Goal: Information Seeking & Learning: Compare options

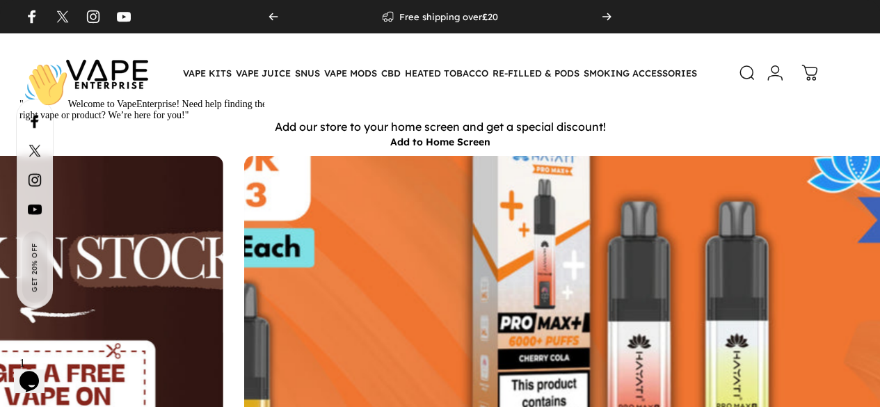
click at [208, 71] on div "" Welcome to VapeEnterprise! Need help finding the right vape or product? We’re…" at bounding box center [144, 92] width 250 height 58
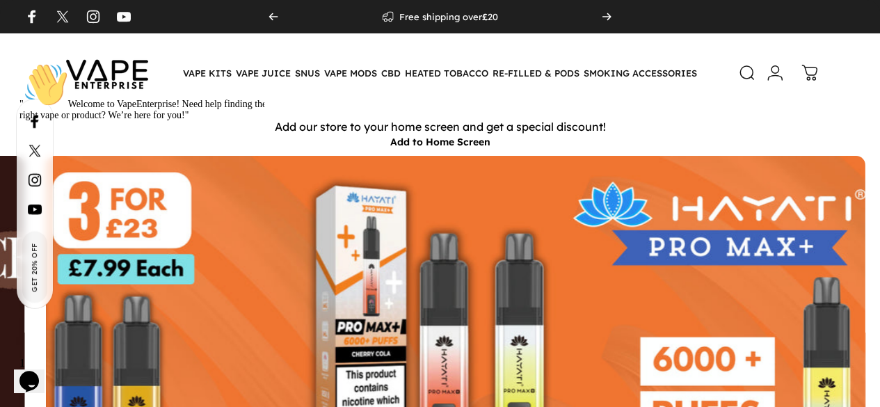
click at [208, 71] on div "" Welcome to VapeEnterprise! Need help finding the right vape or product? We’re…" at bounding box center [144, 92] width 250 height 58
click at [211, 65] on div "" Welcome to VapeEnterprise! Need help finding the right vape or product? We’re…" at bounding box center [144, 92] width 250 height 58
click at [199, 67] on div "" Welcome to VapeEnterprise! Need help finding the right vape or product? We’re…" at bounding box center [144, 92] width 250 height 58
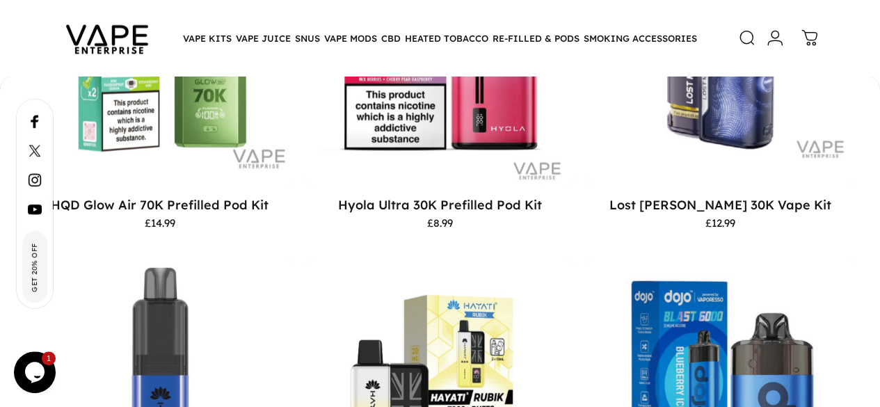
scroll to position [1835, 0]
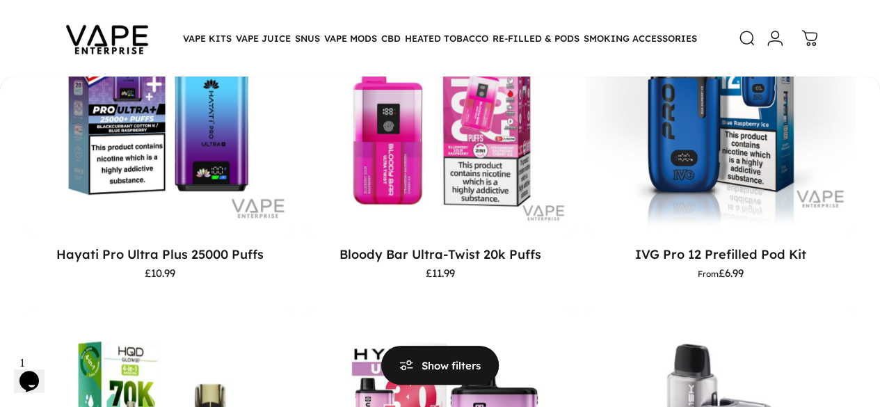
scroll to position [397, 0]
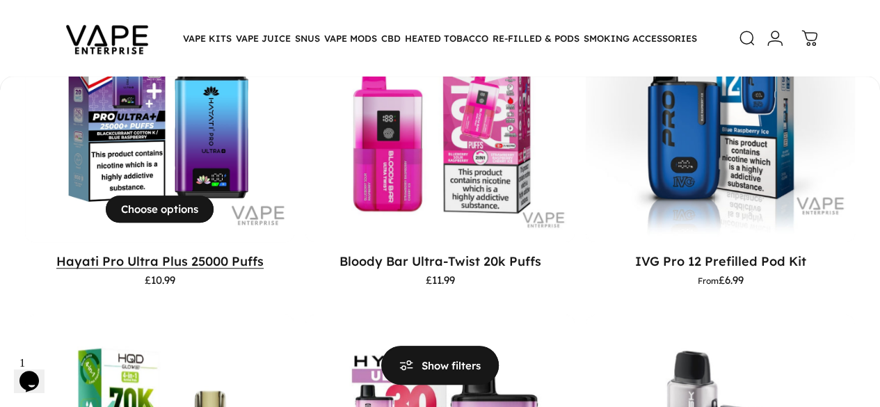
drag, startPoint x: 163, startPoint y: 239, endPoint x: 130, endPoint y: 253, distance: 35.3
click at [130, 253] on link "Hayati Pro Ultra Plus 25000 Puffs" at bounding box center [159, 260] width 207 height 15
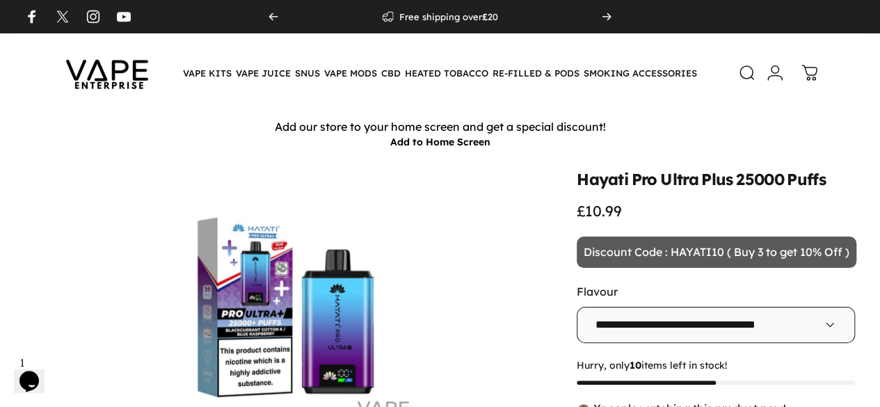
click at [462, 144] on button "Add to Home Screen" at bounding box center [440, 142] width 100 height 13
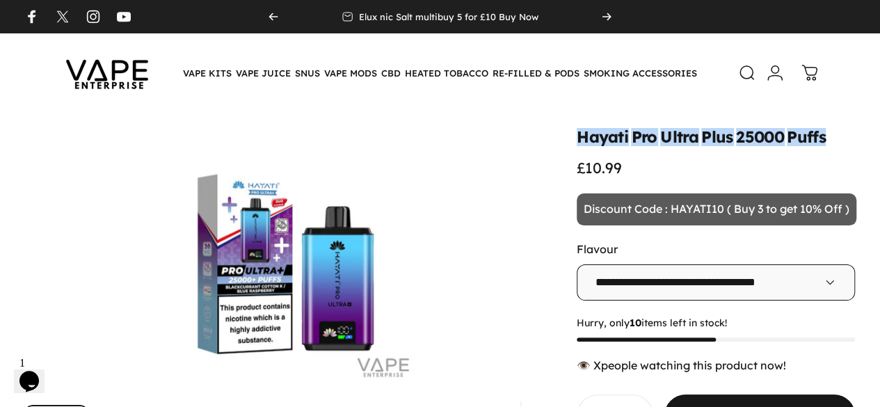
drag, startPoint x: 464, startPoint y: 138, endPoint x: 735, endPoint y: 140, distance: 271.3
click at [735, 140] on div "Hayati Pro Ultra Plus 25000 Puffs £10.99" at bounding box center [716, 152] width 278 height 47
copy split-words "Hayati Pro Ultra Plus 25000 Puffs"
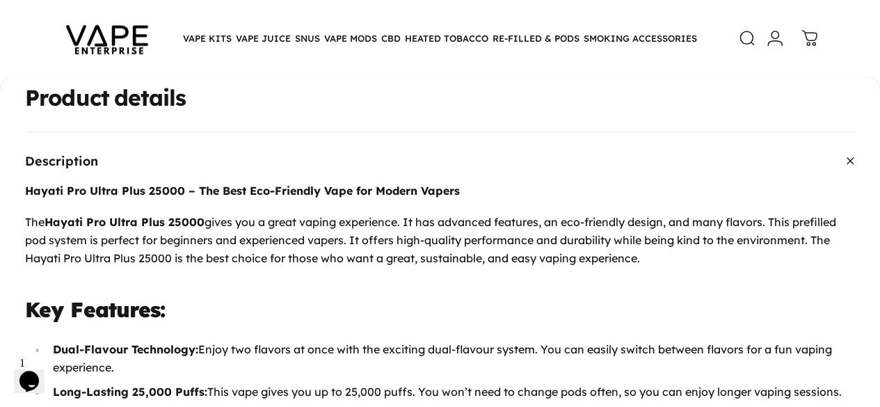
scroll to position [548, 0]
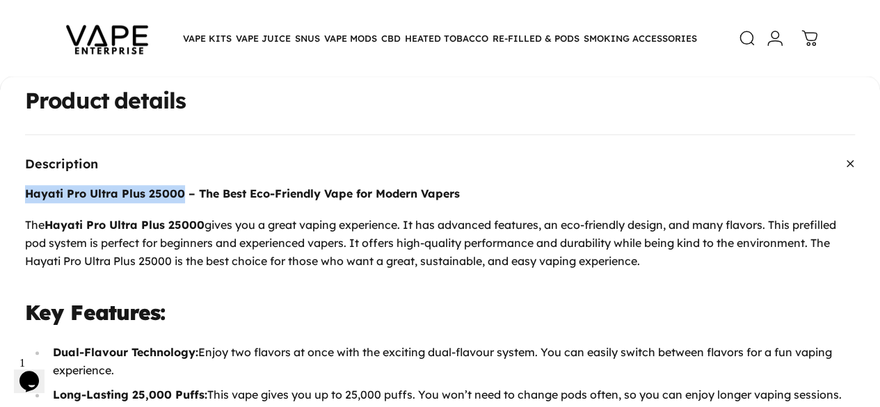
drag, startPoint x: 35, startPoint y: 167, endPoint x: 191, endPoint y: 171, distance: 155.9
click at [191, 186] on strong "Hayati Pro Ultra Plus 25000 – The Best Eco-Friendly Vape for Modern Vapers" at bounding box center [242, 193] width 435 height 14
copy strong "Hayati Pro Ultra Plus 25000"
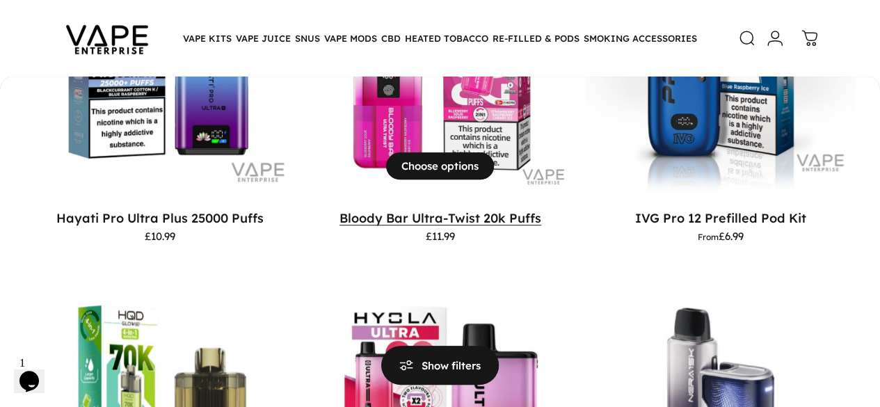
scroll to position [399, 0]
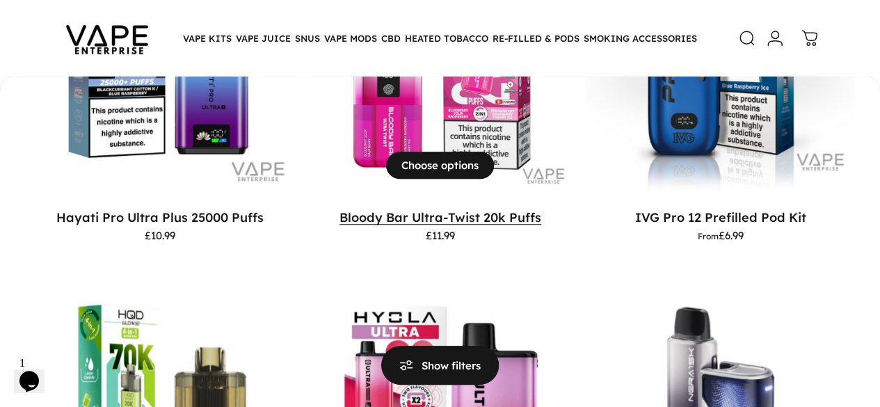
click at [339, 209] on link "Bloody Bar Ultra-Twist 20k Puffs" at bounding box center [440, 216] width 202 height 15
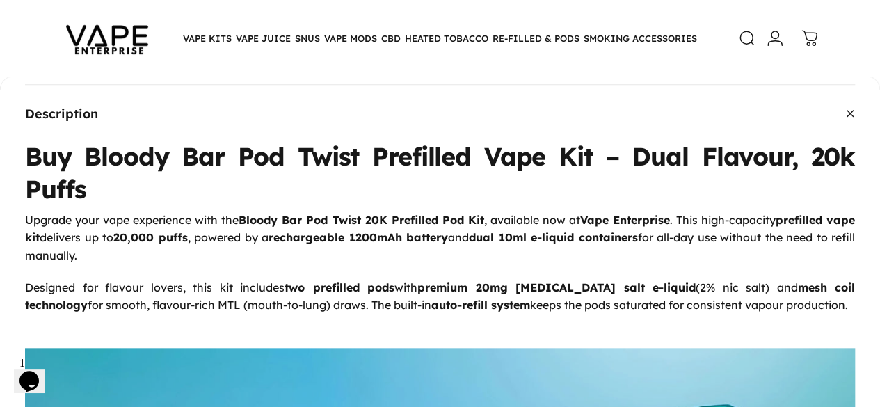
scroll to position [550, 0]
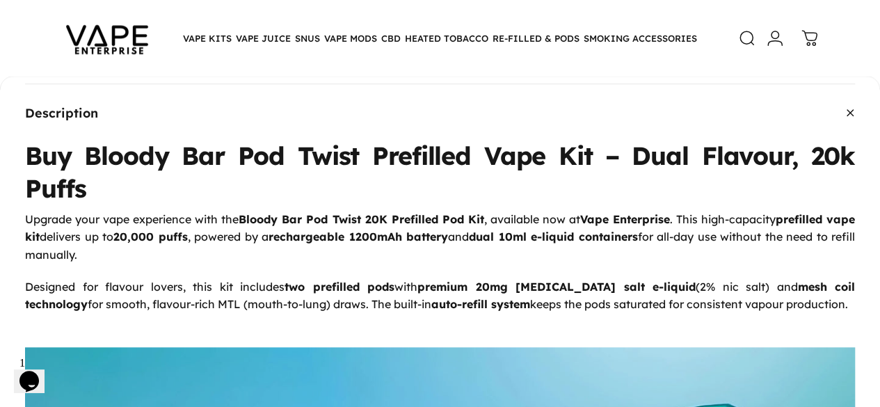
click at [253, 212] on strong "Bloody Bar Pod Twist 20K Prefilled Pod Kit" at bounding box center [361, 219] width 245 height 14
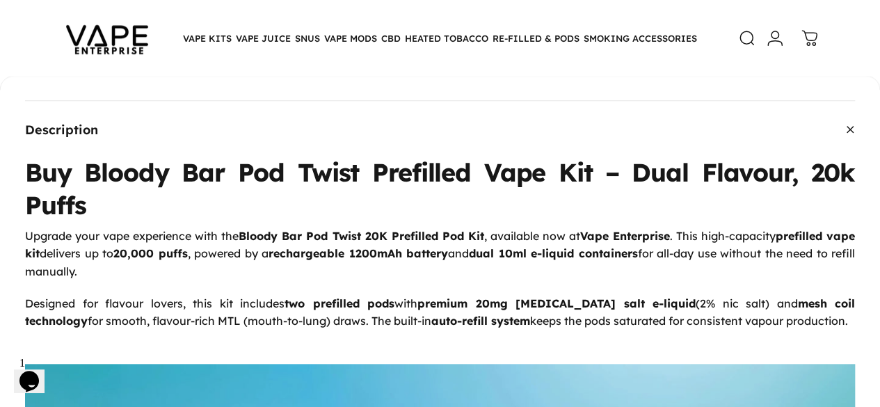
scroll to position [537, 0]
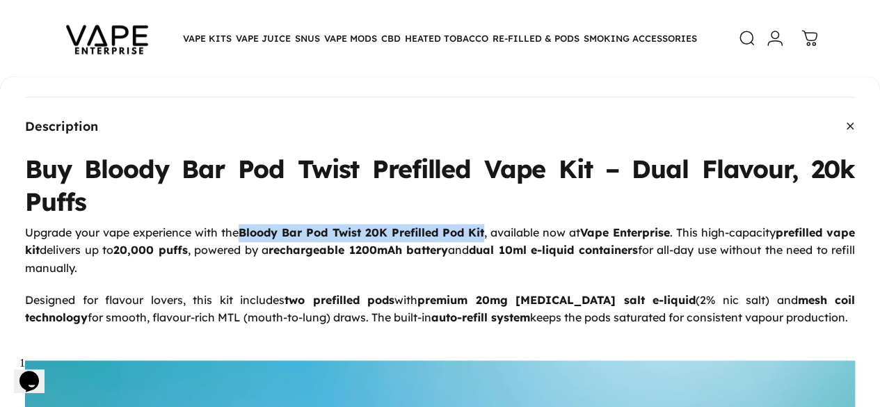
drag, startPoint x: 253, startPoint y: 215, endPoint x: 498, endPoint y: 218, distance: 245.6
click at [498, 224] on p "Upgrade your vape experience with the Bloody Bar Pod Twist 20K Prefilled Pod Ki…" at bounding box center [440, 251] width 830 height 54
copy strong "Bloody Bar Pod Twist 20K Prefilled Pod Kit"
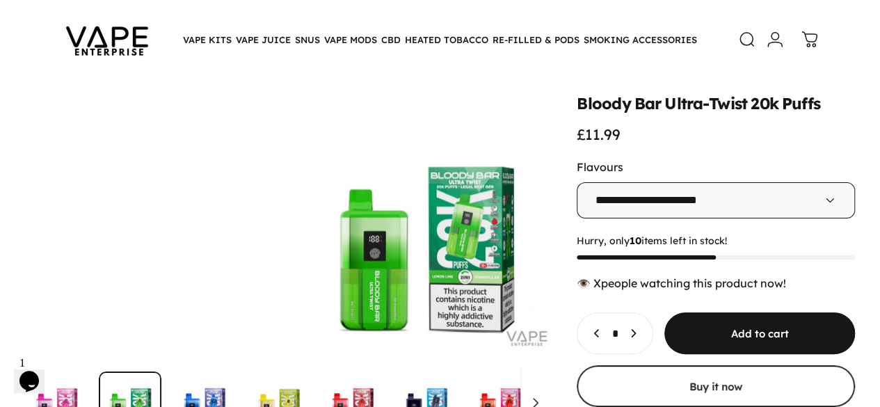
scroll to position [43, 0]
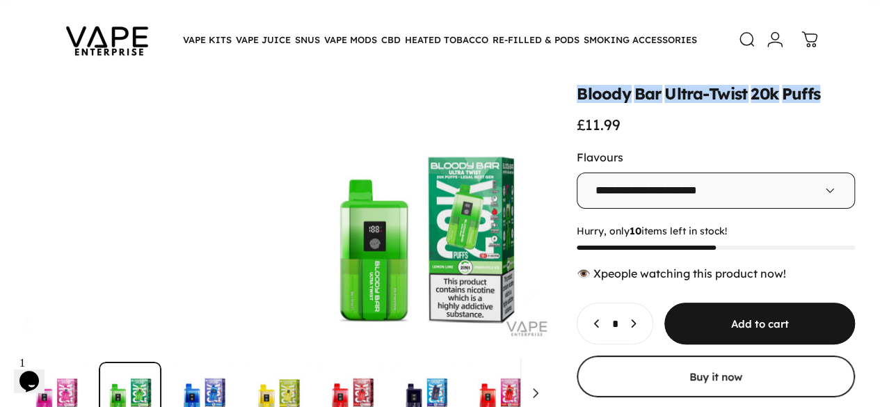
drag, startPoint x: 461, startPoint y: 95, endPoint x: 714, endPoint y: 102, distance: 253.3
click at [714, 102] on div "Bloody Bar Ultra-Twist 20k Puffs £11.99" at bounding box center [716, 109] width 278 height 47
copy split-words "Bloody Bar Ultra-Twist 20k Puffs"
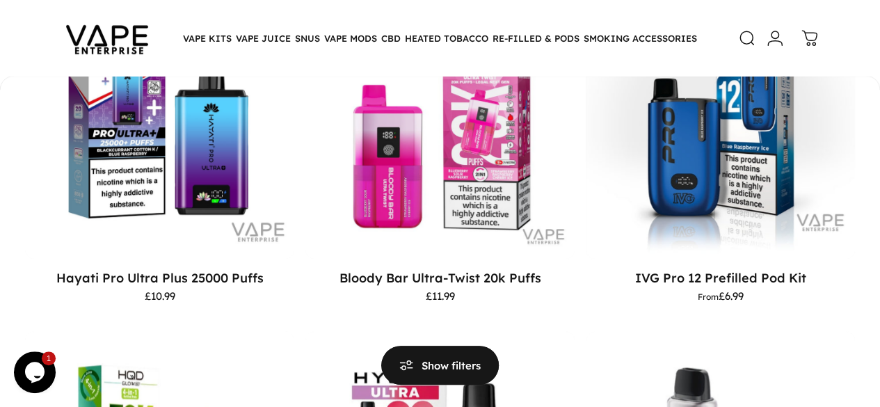
scroll to position [339, 0]
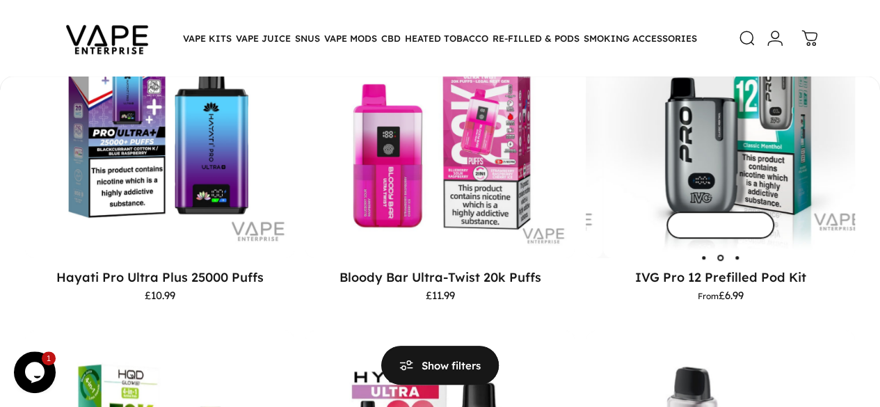
click at [603, 134] on img "IVG Pro 12 Prefilled Pod Kit" at bounding box center [737, 123] width 269 height 269
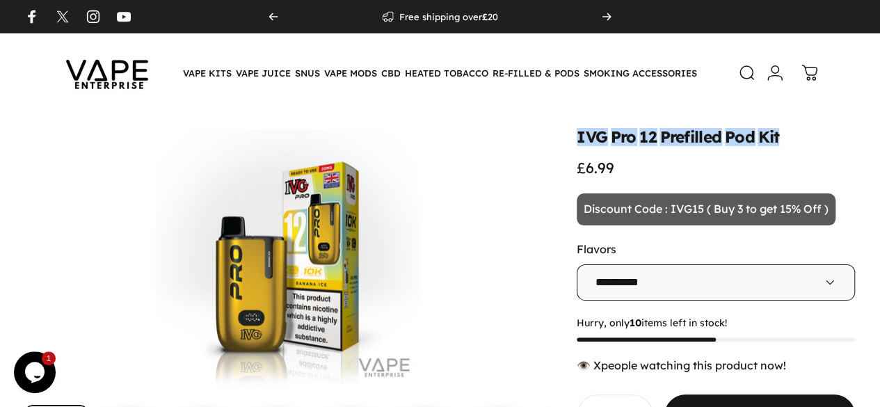
drag, startPoint x: 463, startPoint y: 138, endPoint x: 669, endPoint y: 138, distance: 205.2
click at [669, 138] on div "IVG Pro 12 Prefilled Pod Kit £6.99" at bounding box center [716, 152] width 278 height 47
copy split-words "IVG Pro 12 Prefilled Pod Kit"
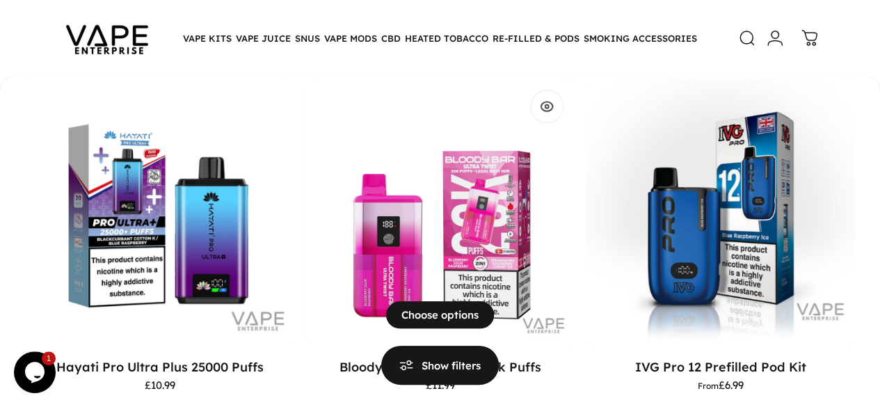
scroll to position [257, 0]
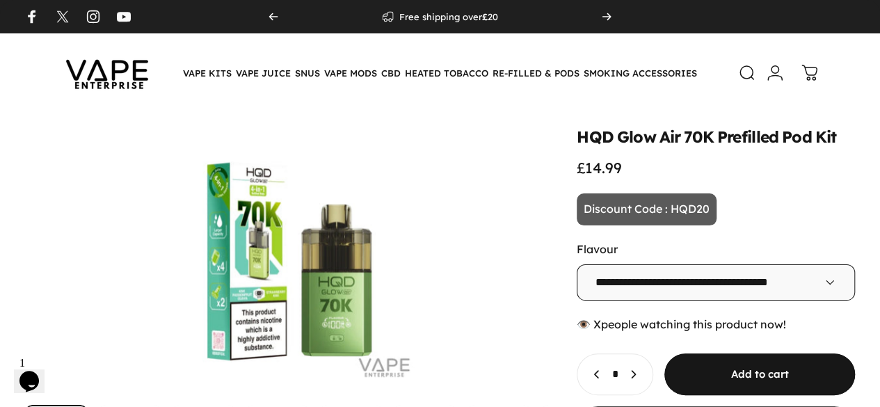
drag, startPoint x: 465, startPoint y: 129, endPoint x: 463, endPoint y: 141, distance: 11.9
click at [577, 141] on div "HQD Glow Air 70K Prefilled Pod Kit £14.99" at bounding box center [716, 152] width 278 height 47
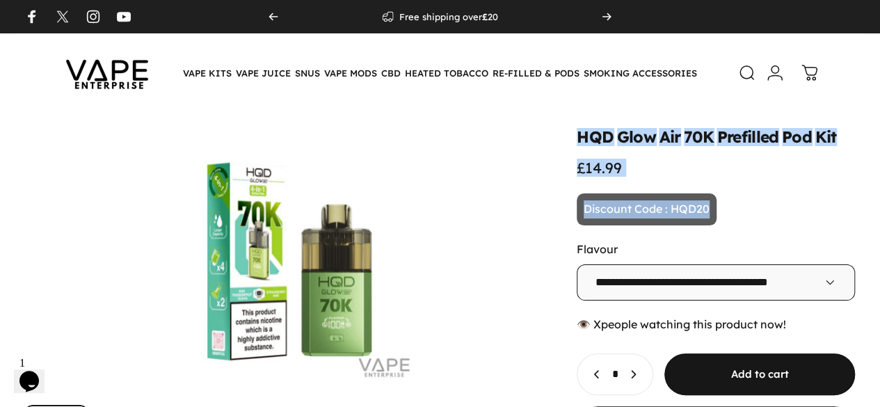
drag, startPoint x: 463, startPoint y: 141, endPoint x: 718, endPoint y: 151, distance: 254.8
click at [718, 151] on animate-element "**********" at bounding box center [716, 310] width 278 height 363
click at [577, 151] on animate-element "**********" at bounding box center [716, 310] width 278 height 363
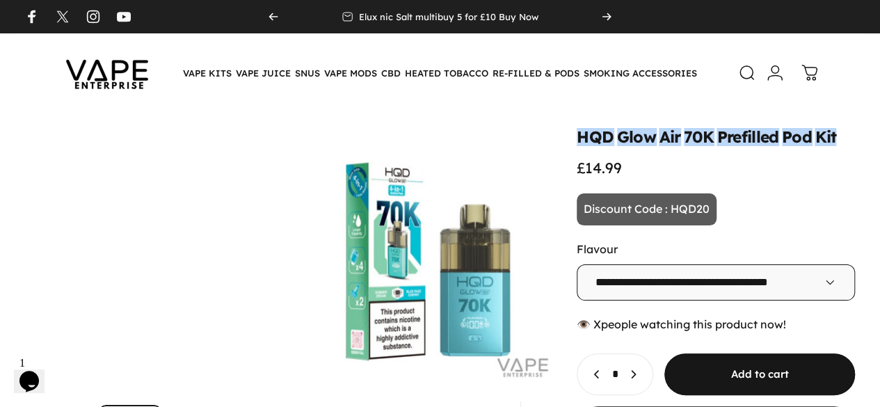
drag, startPoint x: 461, startPoint y: 140, endPoint x: 724, endPoint y: 138, distance: 263.7
click at [724, 138] on div "HQD Glow Air 70K Prefilled Pod Kit £14.99" at bounding box center [716, 152] width 278 height 47
copy split-words "HQD Glow Air 70K Prefilled Pod Kit"
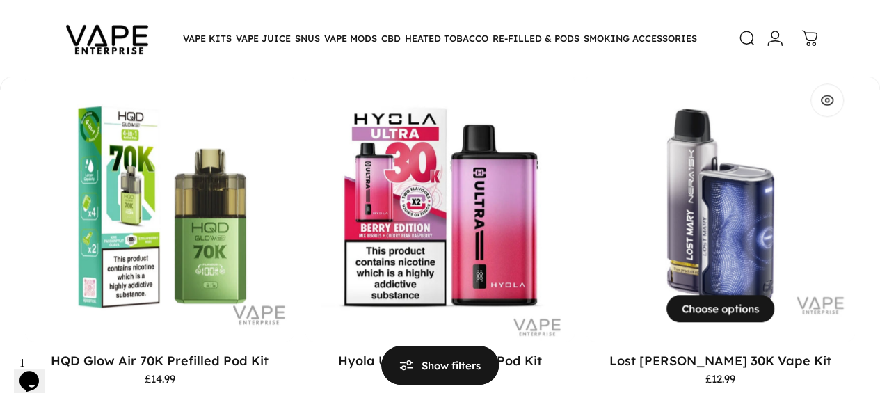
scroll to position [597, 0]
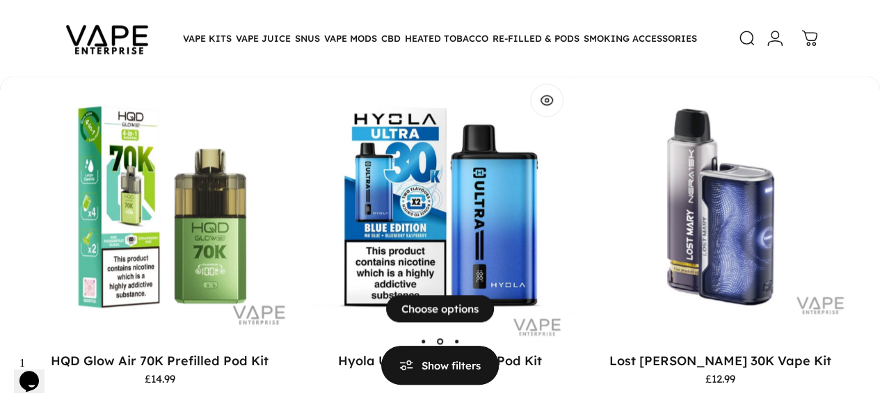
click at [305, 178] on img "Hyola Ultra 30K Prefilled Pod Kit" at bounding box center [439, 206] width 269 height 269
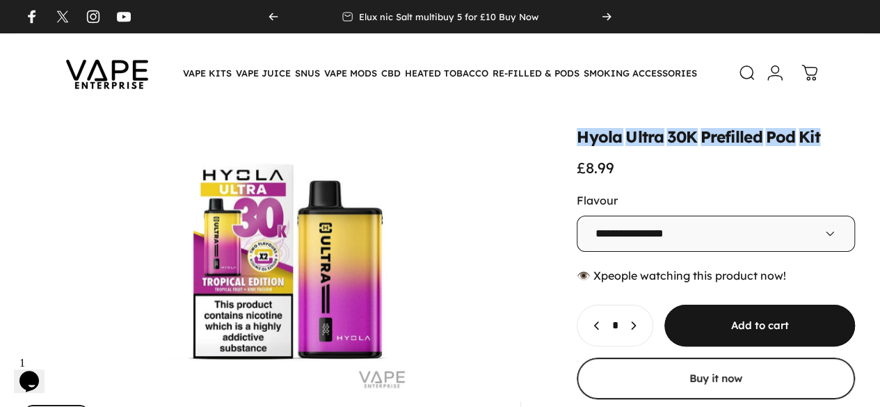
drag, startPoint x: 461, startPoint y: 138, endPoint x: 709, endPoint y: 135, distance: 247.7
click at [709, 135] on div "Hyola Ultra 30K Prefilled Pod Kit £8.99" at bounding box center [716, 152] width 278 height 47
copy split-words "Hyola Ultra 30K Prefilled Pod Kit"
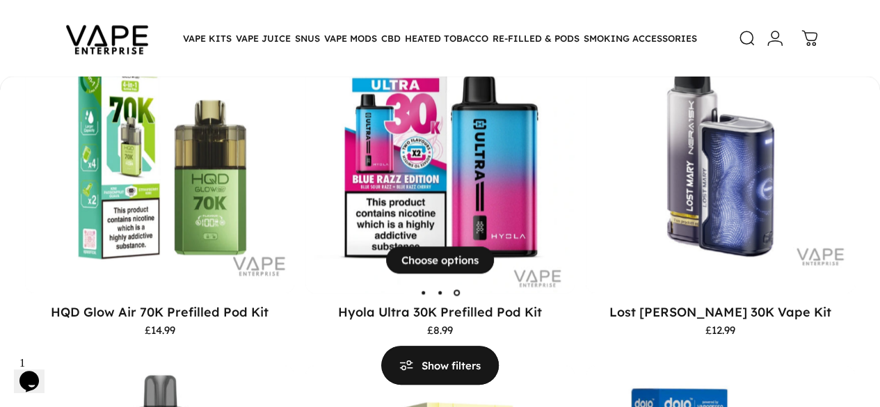
scroll to position [648, 0]
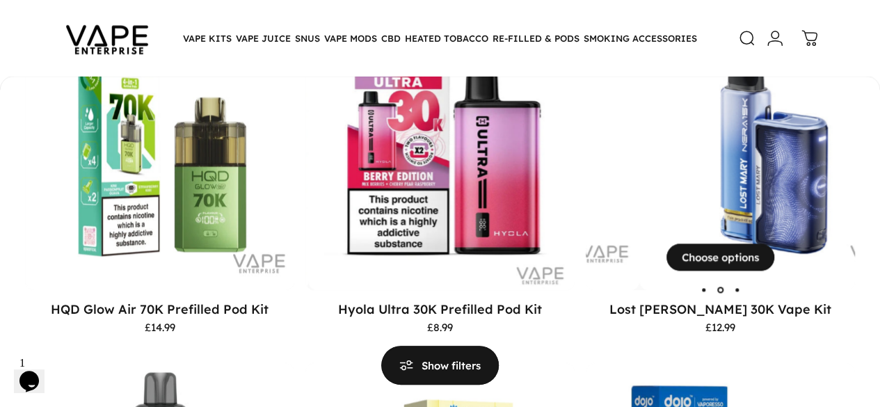
click at [639, 208] on img "Lost Mary Nera 30K Vape Kit" at bounding box center [773, 155] width 269 height 269
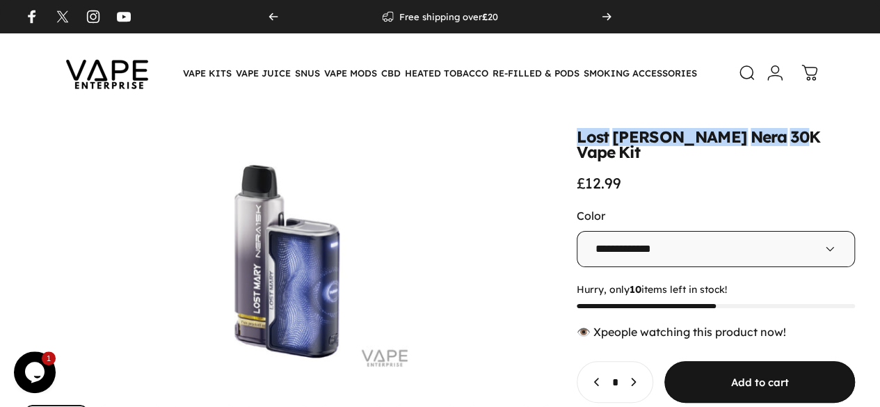
drag, startPoint x: 463, startPoint y: 138, endPoint x: 604, endPoint y: 137, distance: 140.5
click at [604, 137] on split-words "Lost Mary Nera 30K Vape Kit" at bounding box center [716, 144] width 278 height 31
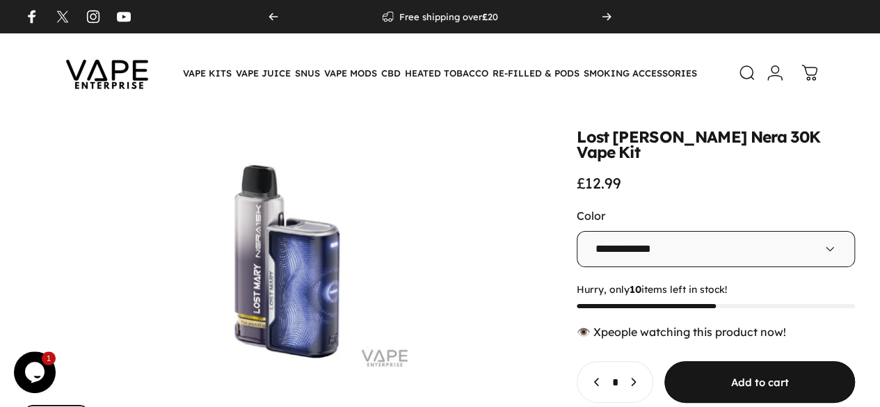
drag, startPoint x: 636, startPoint y: 136, endPoint x: 648, endPoint y: 136, distance: 12.5
click at [615, 145] on animate-element "Vape" at bounding box center [596, 153] width 38 height 16
click at [577, 144] on animate-element "Lost" at bounding box center [593, 137] width 32 height 16
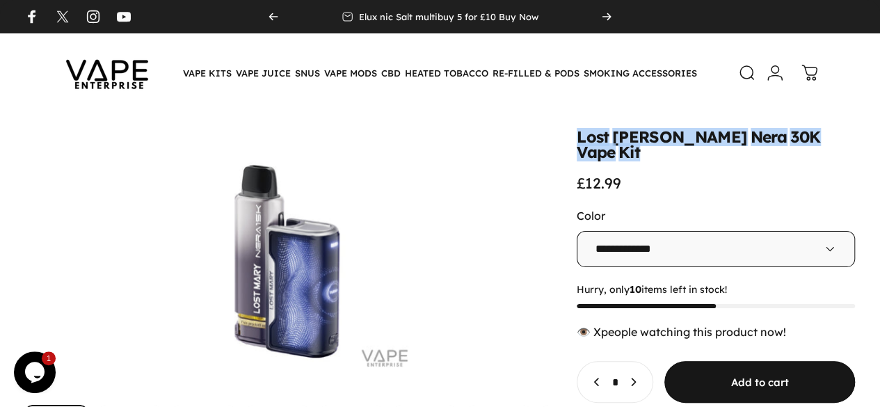
drag, startPoint x: 461, startPoint y: 139, endPoint x: 686, endPoint y: 127, distance: 225.7
click at [686, 127] on div "**********" at bounding box center [440, 336] width 880 height 446
copy split-words "Lost Mary Nera 30K Vape Kit"
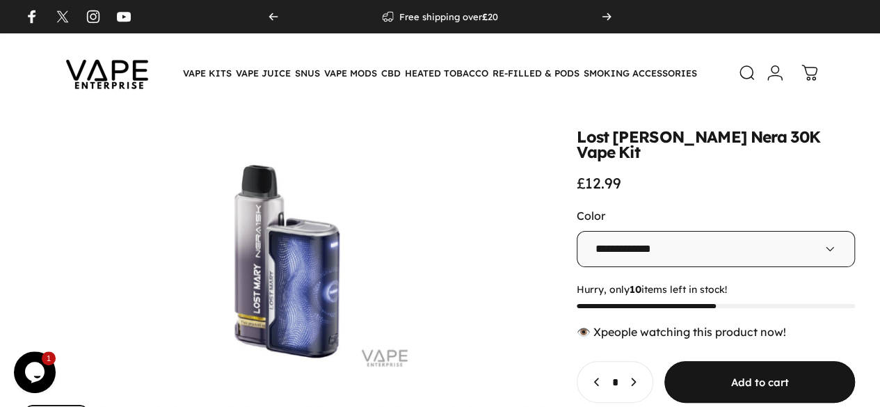
click at [719, 162] on animate-element "**********" at bounding box center [716, 314] width 278 height 371
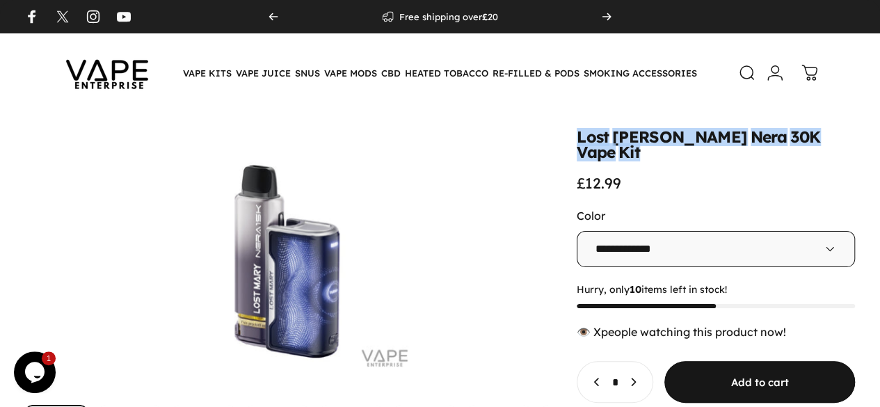
drag, startPoint x: 462, startPoint y: 140, endPoint x: 712, endPoint y: 141, distance: 249.8
click at [712, 141] on div "Lost Mary Nera 30K Vape Kit £12.99" at bounding box center [716, 160] width 278 height 63
copy split-words "Lost Mary Nera 30K Vape Kit"
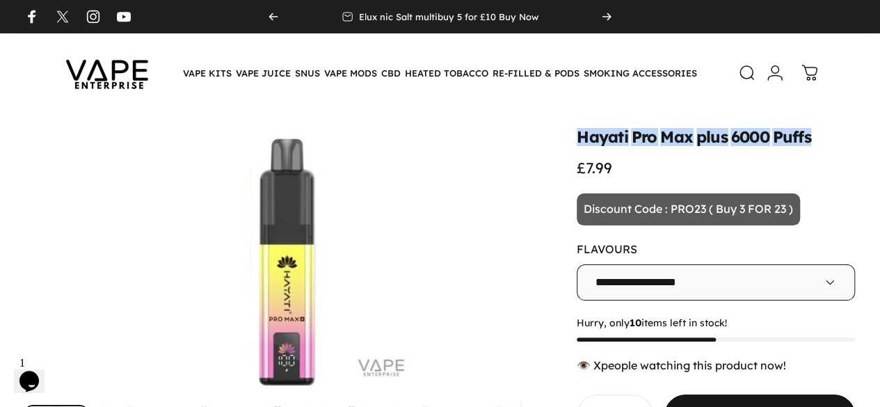
drag, startPoint x: 461, startPoint y: 139, endPoint x: 704, endPoint y: 140, distance: 242.8
click at [704, 140] on div "Hayati Pro Max plus 6000 Puffs £7.99" at bounding box center [716, 152] width 278 height 47
copy split-words "Hayati Pro Max plus 6000 Puffs"
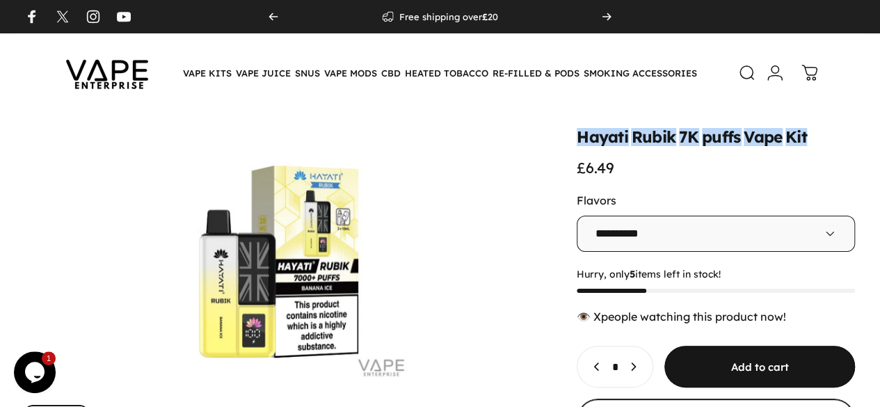
drag, startPoint x: 462, startPoint y: 140, endPoint x: 711, endPoint y: 138, distance: 249.1
click at [711, 138] on div "Hayati Rubik 7K puffs Vape Kit £6.49" at bounding box center [716, 152] width 278 height 47
copy split-words "Hayati Rubik 7K puffs Vape Kit"
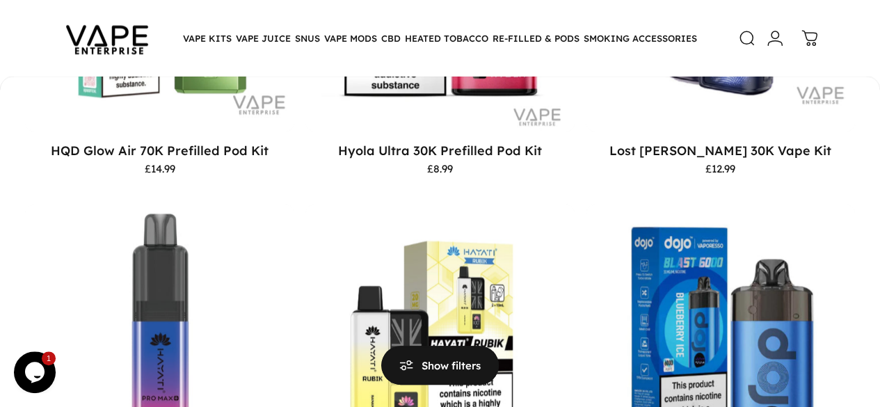
scroll to position [818, 0]
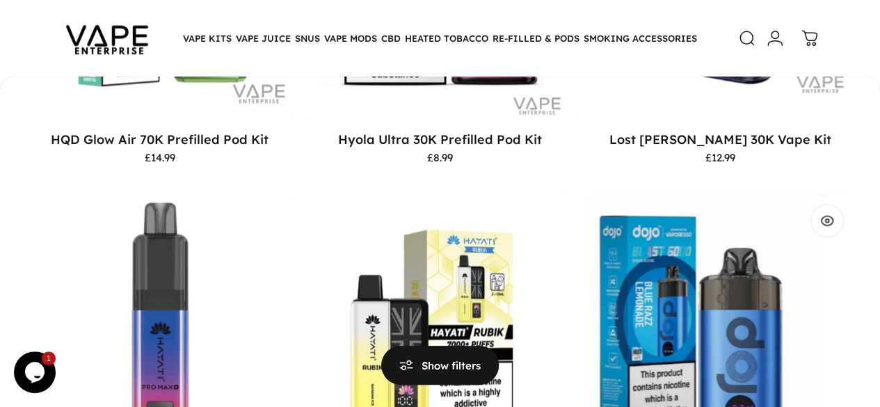
click at [554, 272] on img "VAPORESSO DOJO BLAST 6K" at bounding box center [688, 327] width 269 height 269
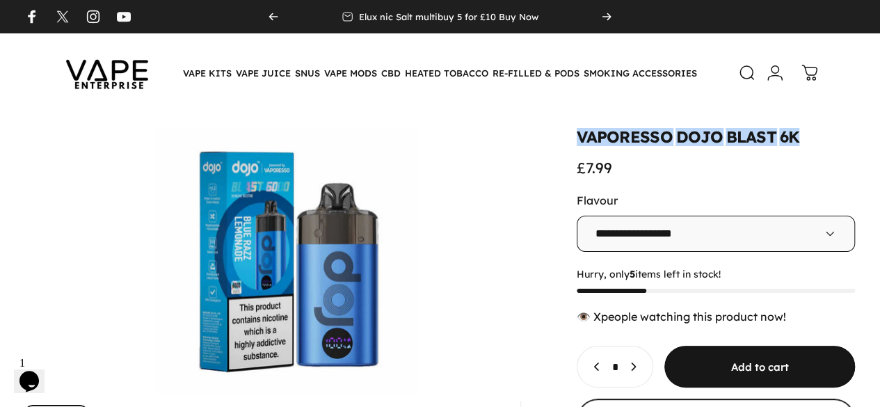
drag, startPoint x: 465, startPoint y: 138, endPoint x: 686, endPoint y: 134, distance: 221.3
click at [686, 134] on div "VAPORESSO DOJO BLAST 6K £7.99" at bounding box center [716, 152] width 278 height 47
copy split-words "VAPORESSO DOJO BLAST 6K"
click at [319, 164] on button "Open media 3 in modal" at bounding box center [287, 261] width 524 height 264
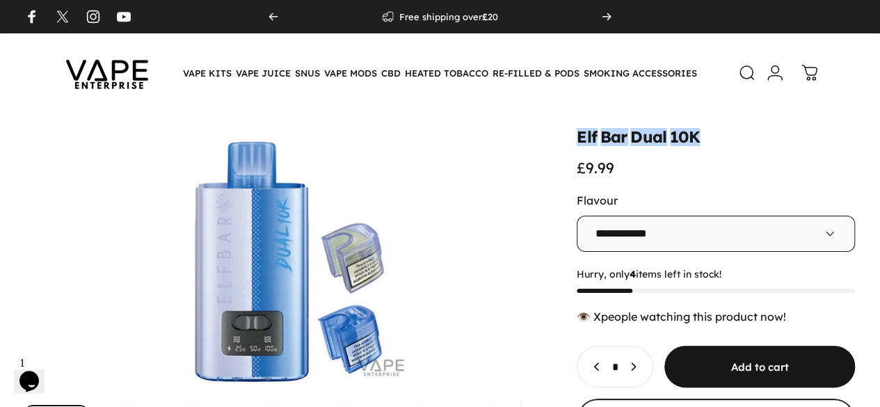
drag, startPoint x: 461, startPoint y: 136, endPoint x: 597, endPoint y: 138, distance: 136.4
click at [597, 138] on div "Elf Bar Dual 10K £9.99" at bounding box center [716, 152] width 278 height 47
copy split-words "Elf Bar Dual 10K"
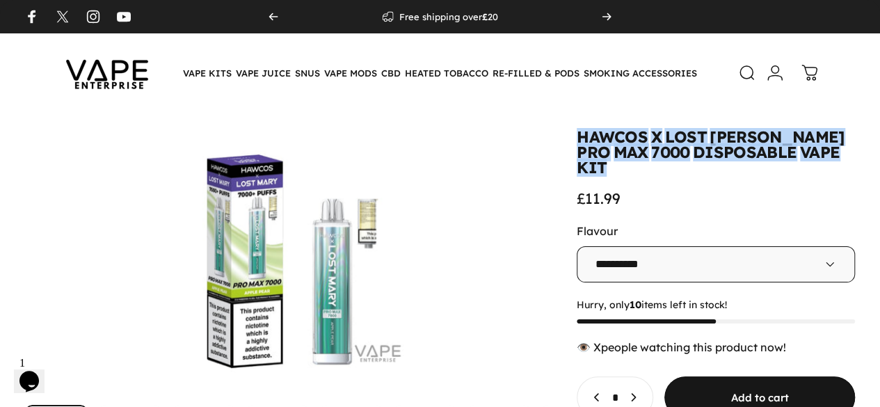
drag, startPoint x: 461, startPoint y: 134, endPoint x: 641, endPoint y: 153, distance: 181.2
click at [641, 153] on split-words "HAWCOS X LOST [PERSON_NAME] PRO MAX 7000 DISPOSABLE VAPE KIT" at bounding box center [716, 152] width 278 height 46
copy split-words "HAWCOS X LOST [PERSON_NAME] PRO MAX 7000 DISPOSABLE VAPE KIT"
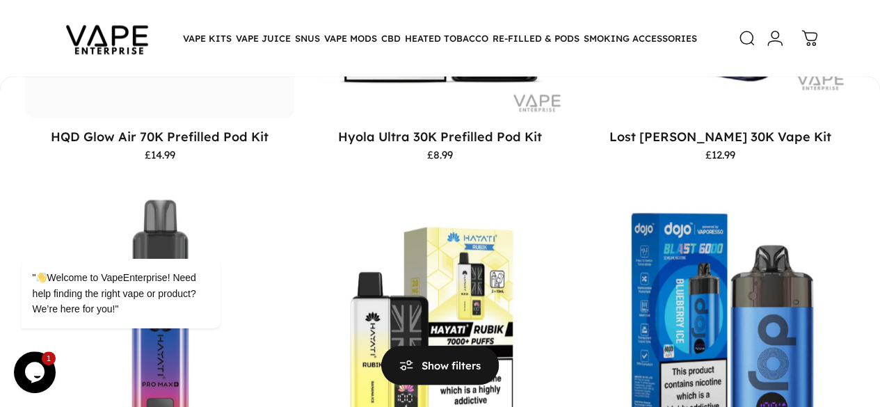
scroll to position [802, 0]
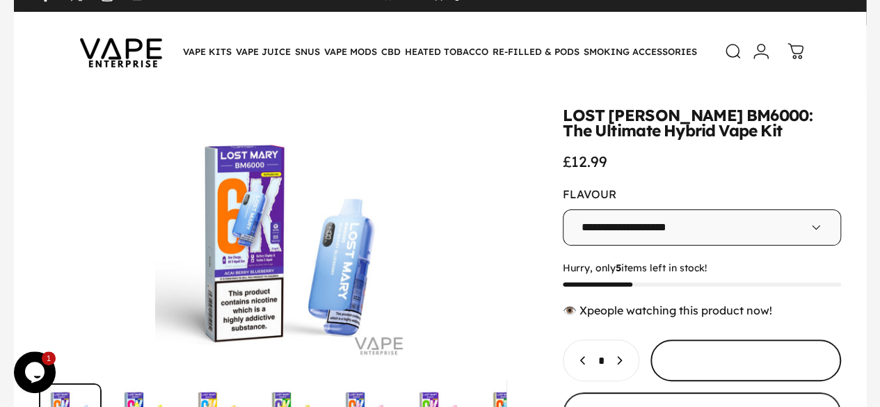
scroll to position [33, 0]
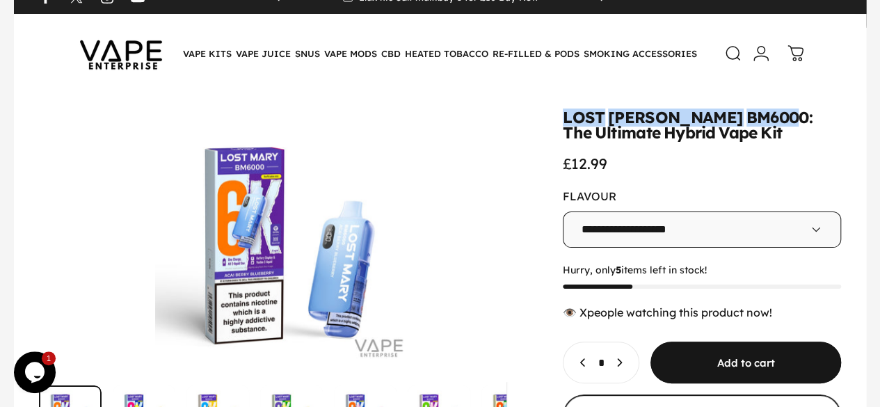
drag, startPoint x: 465, startPoint y: 115, endPoint x: 604, endPoint y: 136, distance: 140.8
click at [604, 136] on split-words "LOST MARY BM6000: The Ultimate Hybrid Vape Kit" at bounding box center [702, 125] width 278 height 31
click at [608, 111] on animate-element "MARY" at bounding box center [675, 118] width 135 height 16
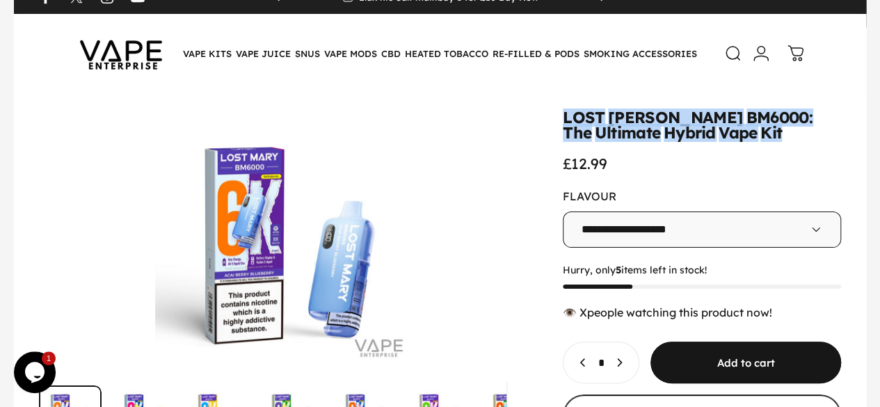
drag, startPoint x: 461, startPoint y: 114, endPoint x: 592, endPoint y: 138, distance: 133.7
click at [592, 138] on split-words "LOST MARY BM6000: The Ultimate Hybrid Vape Kit" at bounding box center [702, 125] width 278 height 31
copy split-words "LOST MARY BM6000: The Ultimate Hybrid Vape Kit"
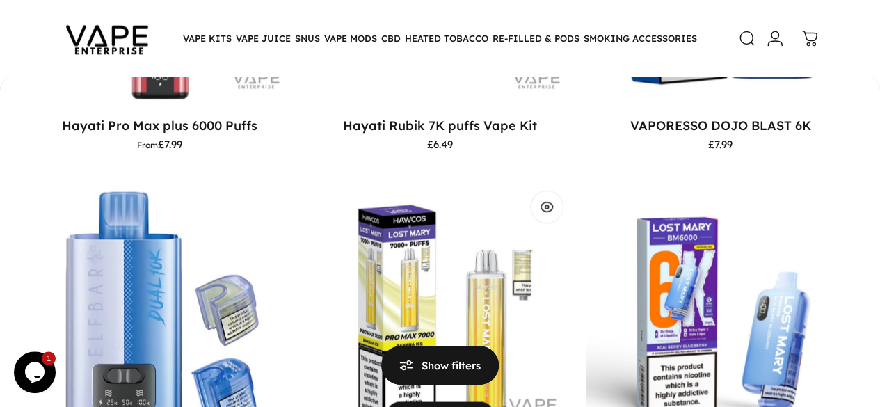
scroll to position [1175, 0]
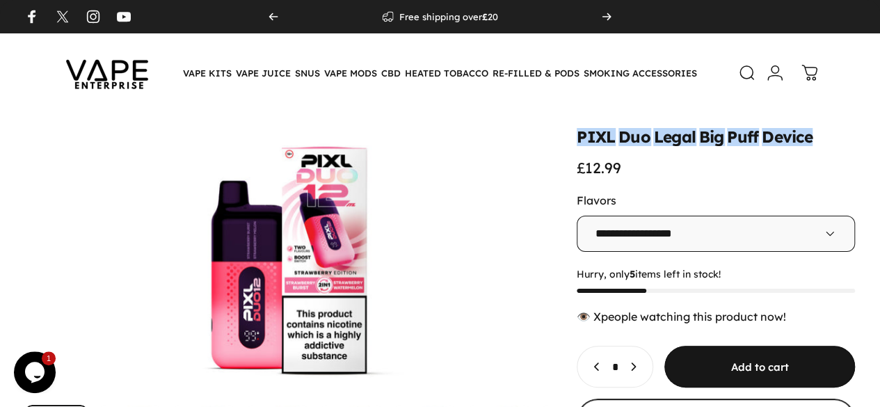
drag, startPoint x: 461, startPoint y: 138, endPoint x: 703, endPoint y: 127, distance: 241.6
click at [703, 127] on div "**********" at bounding box center [440, 328] width 880 height 431
copy split-words "PIXL Duo Legal Big Puff Device"
click at [385, 131] on button "Open media 4 in modal" at bounding box center [287, 261] width 524 height 264
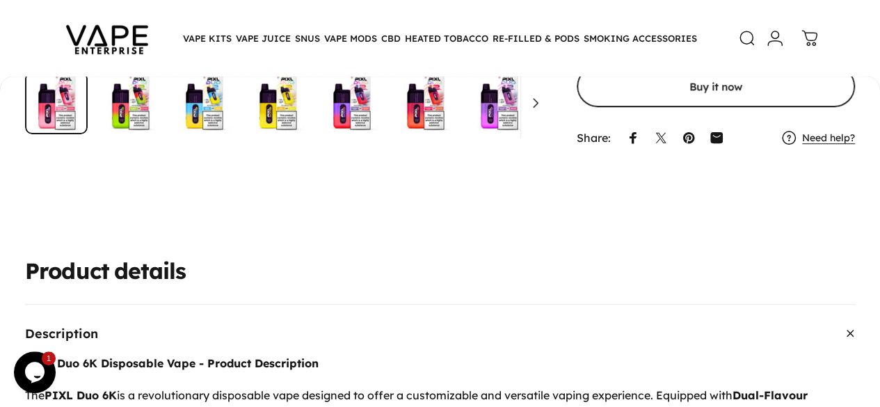
scroll to position [350, 0]
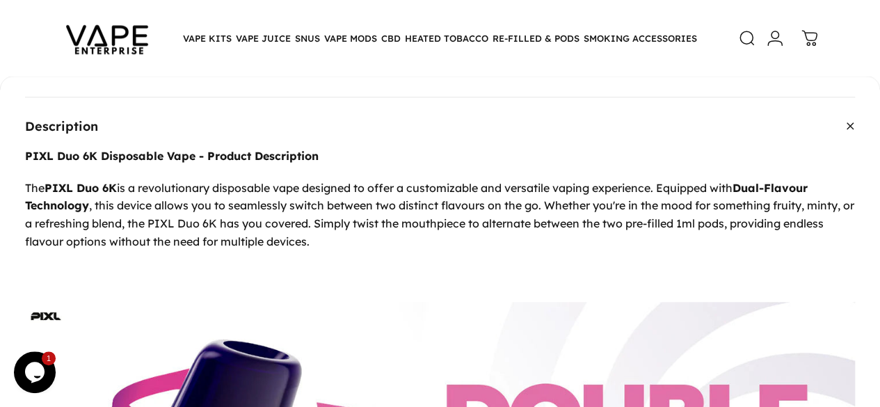
scroll to position [538, 0]
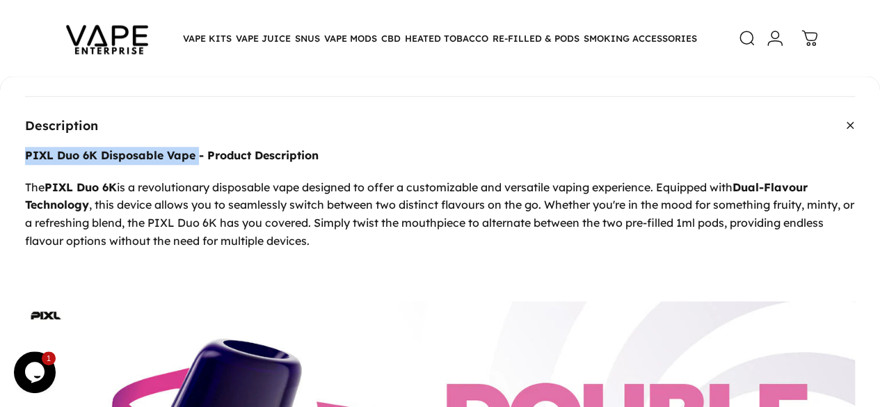
drag, startPoint x: 34, startPoint y: 139, endPoint x: 207, endPoint y: 143, distance: 172.6
click at [207, 148] on strong "PIXL Duo 6K Disposable Vape - Product Description" at bounding box center [172, 155] width 294 height 14
copy strong "PIXL Duo 6K Disposable Vape"
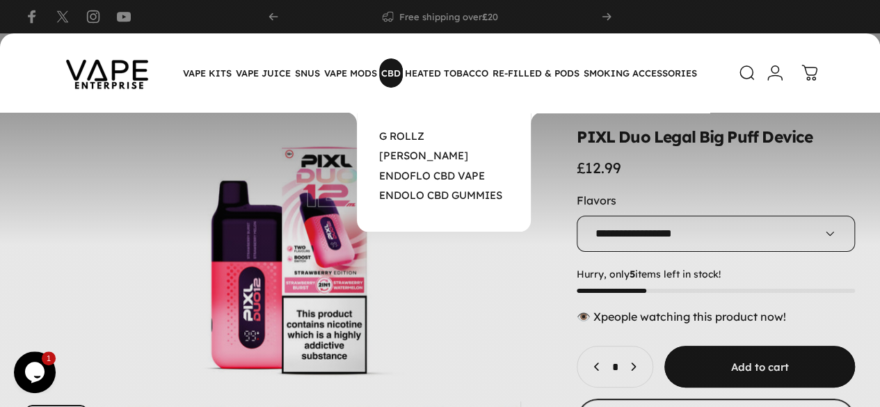
click at [394, 84] on magnet-element "CBD CBD" at bounding box center [391, 72] width 24 height 29
